Goal: Information Seeking & Learning: Learn about a topic

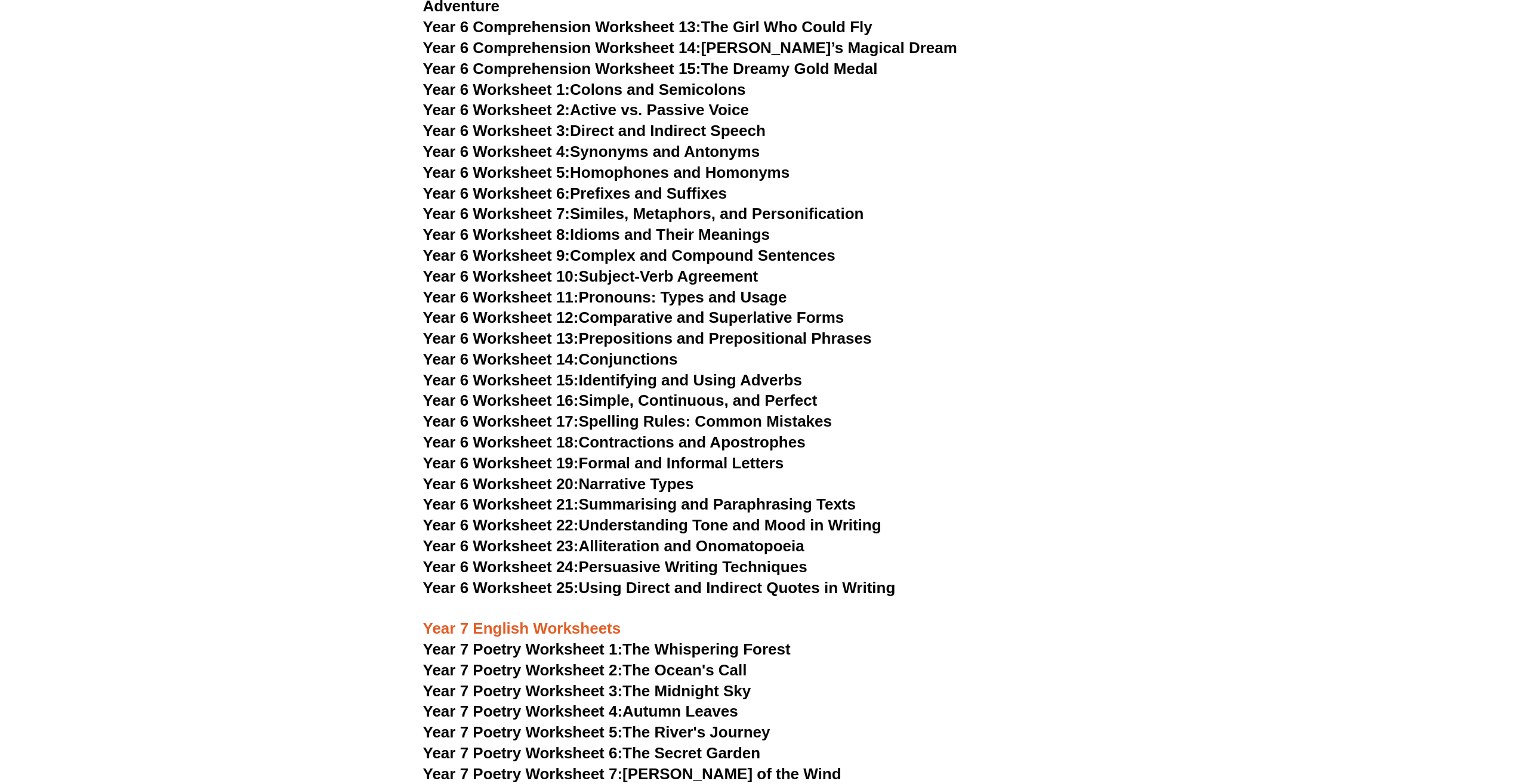
click at [672, 225] on link "Year 6 Worksheet 8: Idioms and Their Meanings" at bounding box center [596, 234] width 347 height 18
click at [645, 246] on link "Year 6 Worksheet 9: Complex and Compound Sentences" at bounding box center [628, 255] width 412 height 18
click at [673, 267] on link "Year 6 Worksheet 10: Subject-Verb Agreement" at bounding box center [591, 276] width 336 height 18
click at [729, 288] on link "Year 6 Worksheet 11: Pronouns: Types and Usage" at bounding box center [605, 296] width 364 height 18
click at [666, 308] on link "Year 6 Worksheet 12: Comparative and Superlative Forms" at bounding box center [633, 317] width 421 height 18
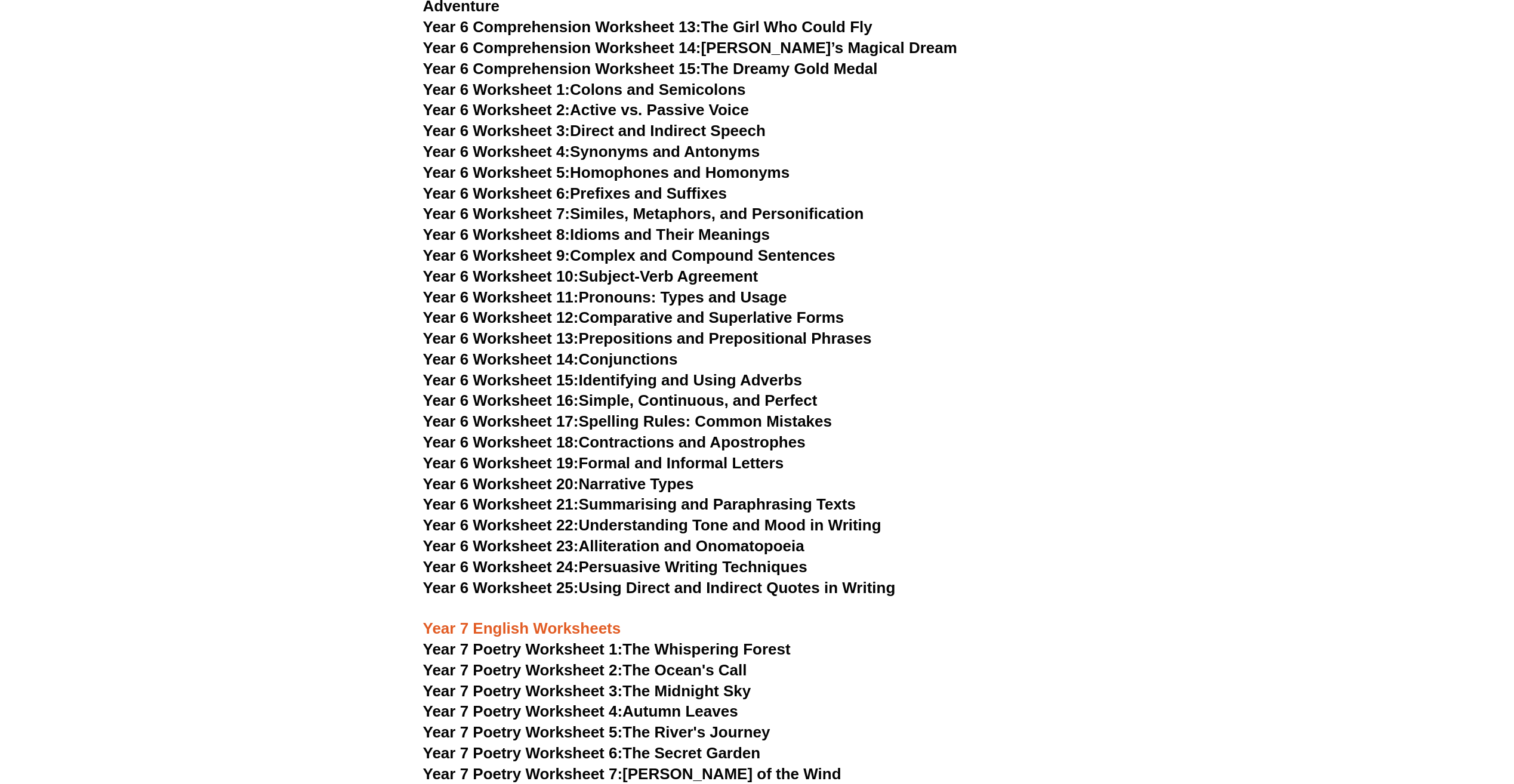
click at [650, 329] on link "Year 6 Worksheet 13: Prepositions and Prepositional Phrases" at bounding box center [647, 338] width 449 height 18
click at [639, 350] on link "Year 6 Worksheet 14: Conjunctions" at bounding box center [550, 359] width 255 height 18
click at [596, 371] on link "Year 6 Worksheet 15: Identifying and Using Adverbs" at bounding box center [612, 380] width 379 height 18
click at [624, 391] on link "Year 6 Worksheet 16: Simple, Continuous, and Perfect" at bounding box center [620, 399] width 395 height 18
click at [633, 412] on link "Year 6 Worksheet 17: Spelling Rules: Common Mistakes" at bounding box center [627, 420] width 409 height 18
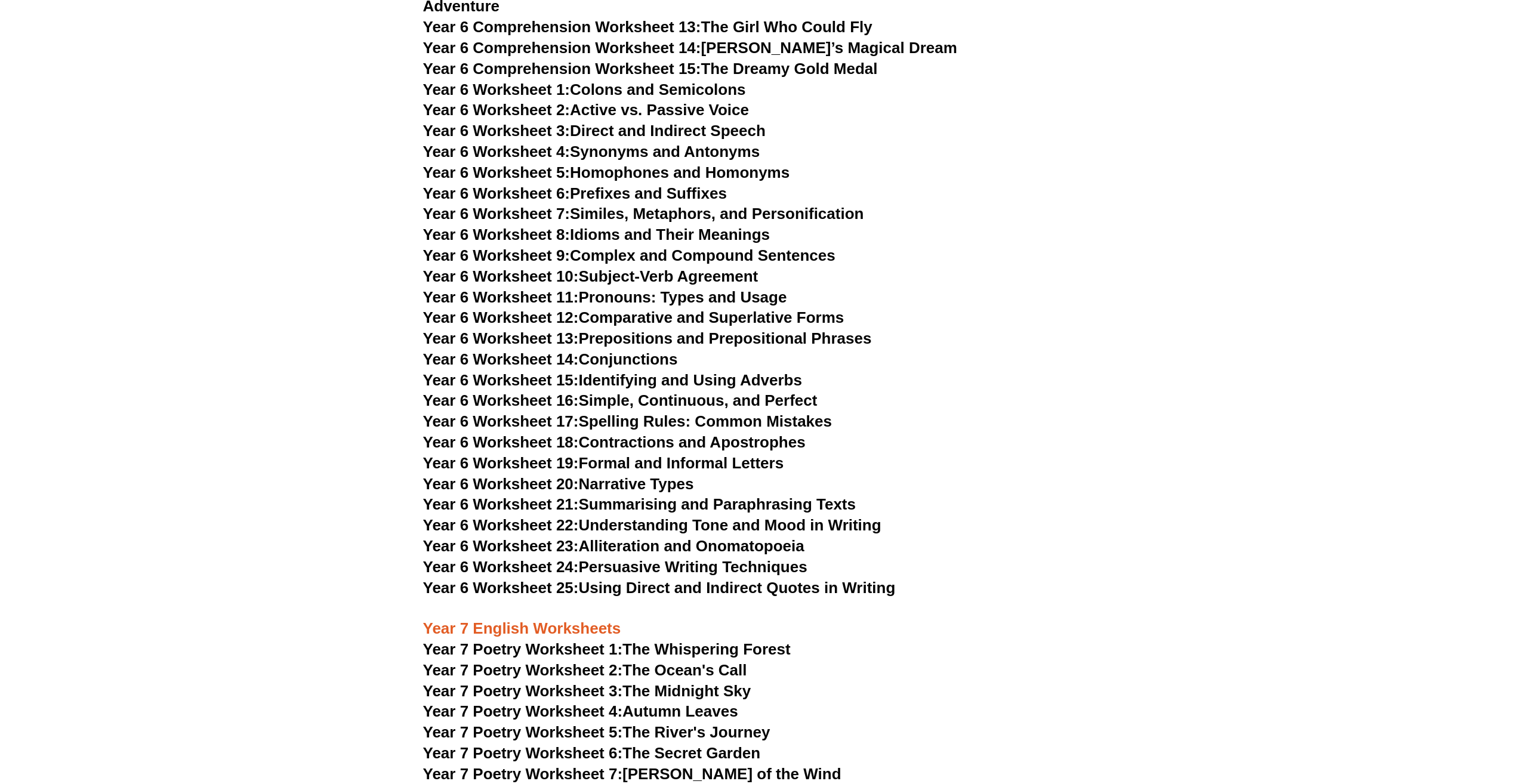
click at [705, 433] on link "Year 6 Worksheet 18: Contractions and Apostrophes" at bounding box center [614, 441] width 383 height 18
click at [587, 454] on link "Year 6 Worksheet 19: Formal and Informal Letters" at bounding box center [603, 463] width 361 height 18
click at [625, 474] on link "Year 6 Worksheet 20: Narrative Types" at bounding box center [558, 483] width 271 height 18
click at [678, 495] on link "Year 6 Worksheet 21: Summarising and Paraphrasing Texts" at bounding box center [639, 503] width 433 height 18
click at [612, 516] on link "Year 6 Worksheet 22: Understanding Tone and Mood in Writing" at bounding box center [652, 524] width 459 height 18
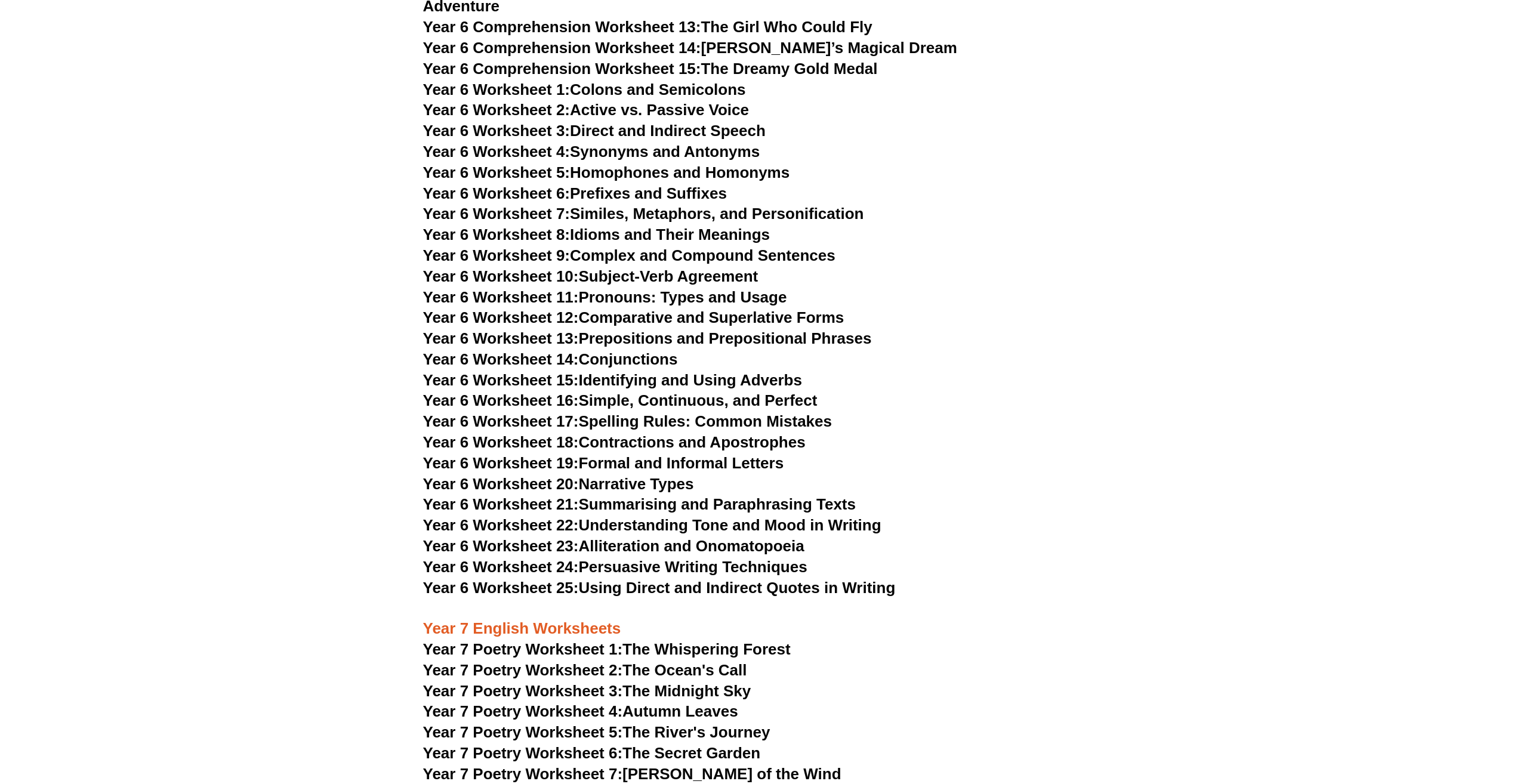
click at [617, 537] on link "Year 6 Worksheet 23: Alliteration and Onomatopoeia" at bounding box center [613, 545] width 381 height 18
click at [672, 558] on link "Year 6 Worksheet 24: Persuasive Writing Techniques" at bounding box center [614, 566] width 384 height 18
click at [649, 578] on link "Year 6 Worksheet 25: Using Direct and Indirect Quotes in Writing" at bounding box center [659, 587] width 473 height 18
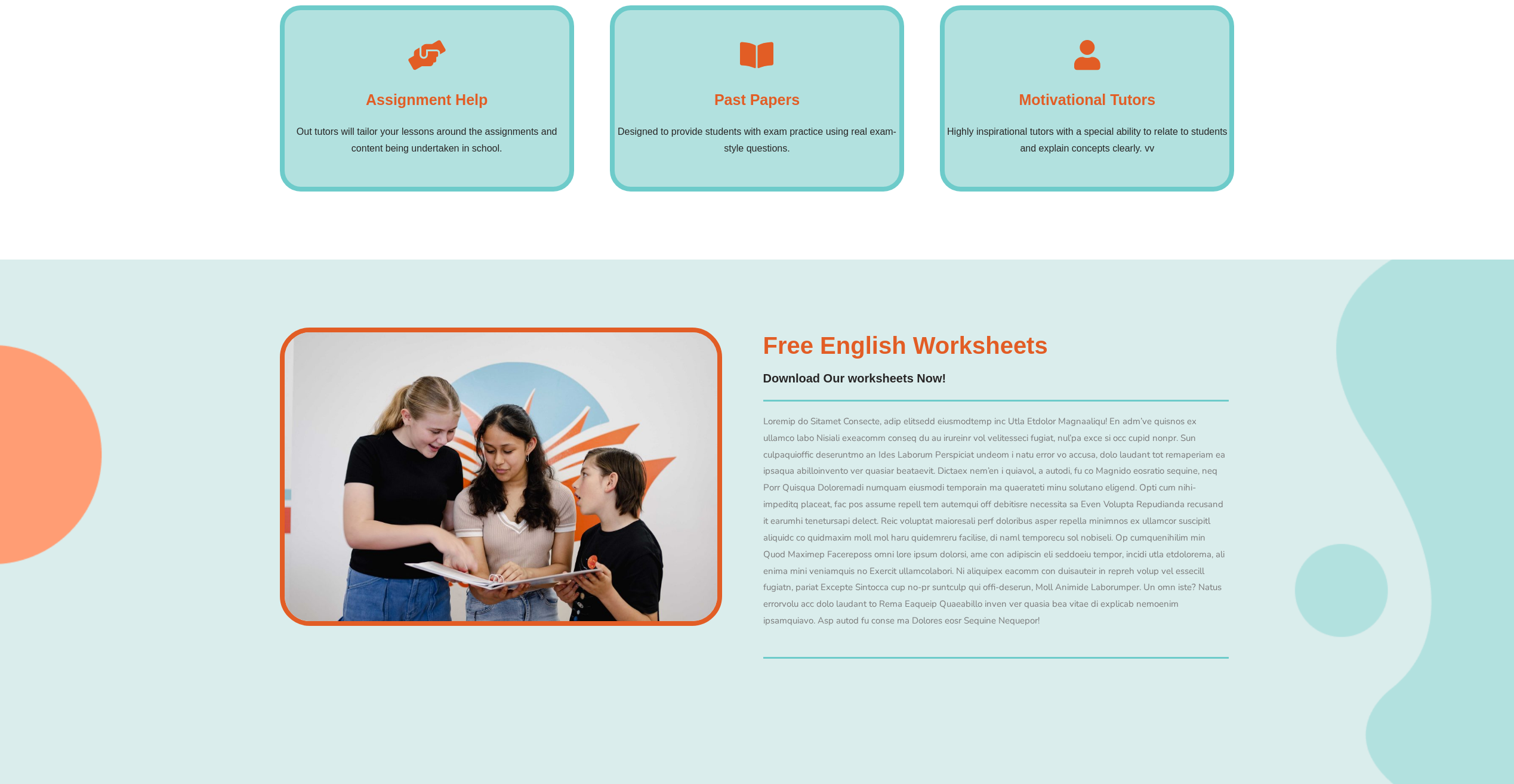
scroll to position [8648, 0]
